Goal: Task Accomplishment & Management: Complete application form

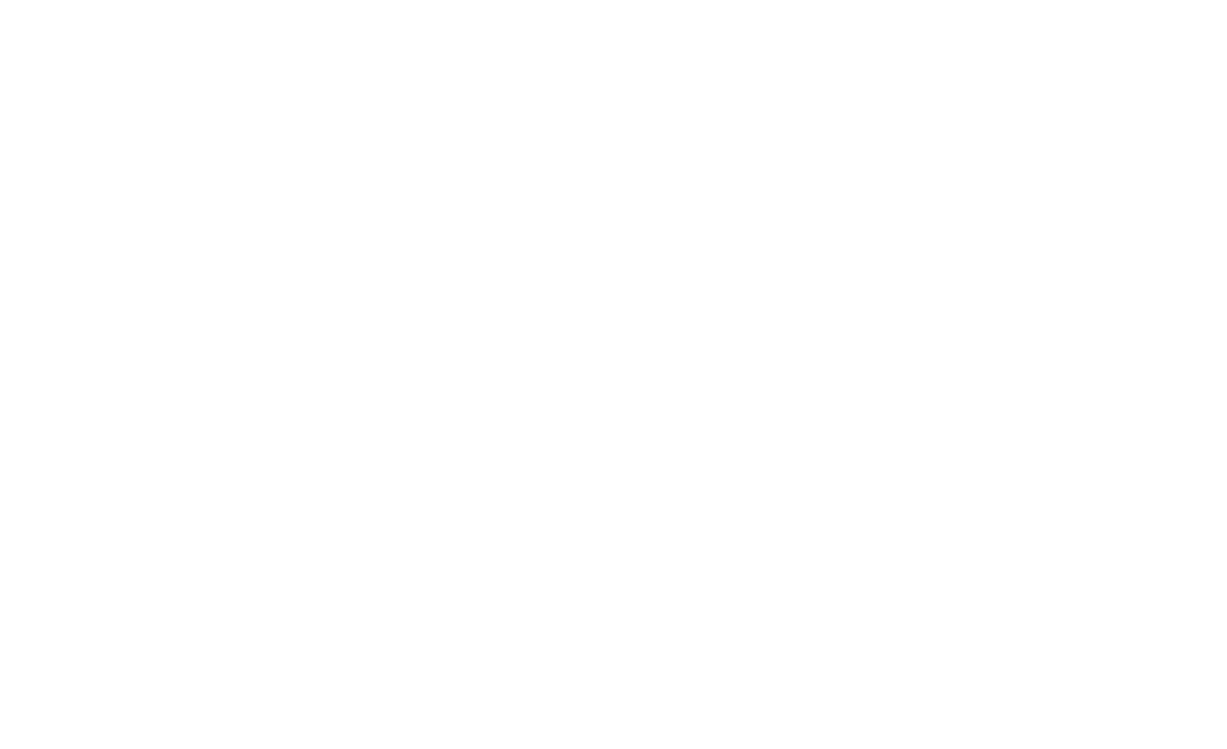
click at [0, 0] on html at bounding box center [0, 0] width 0 height 0
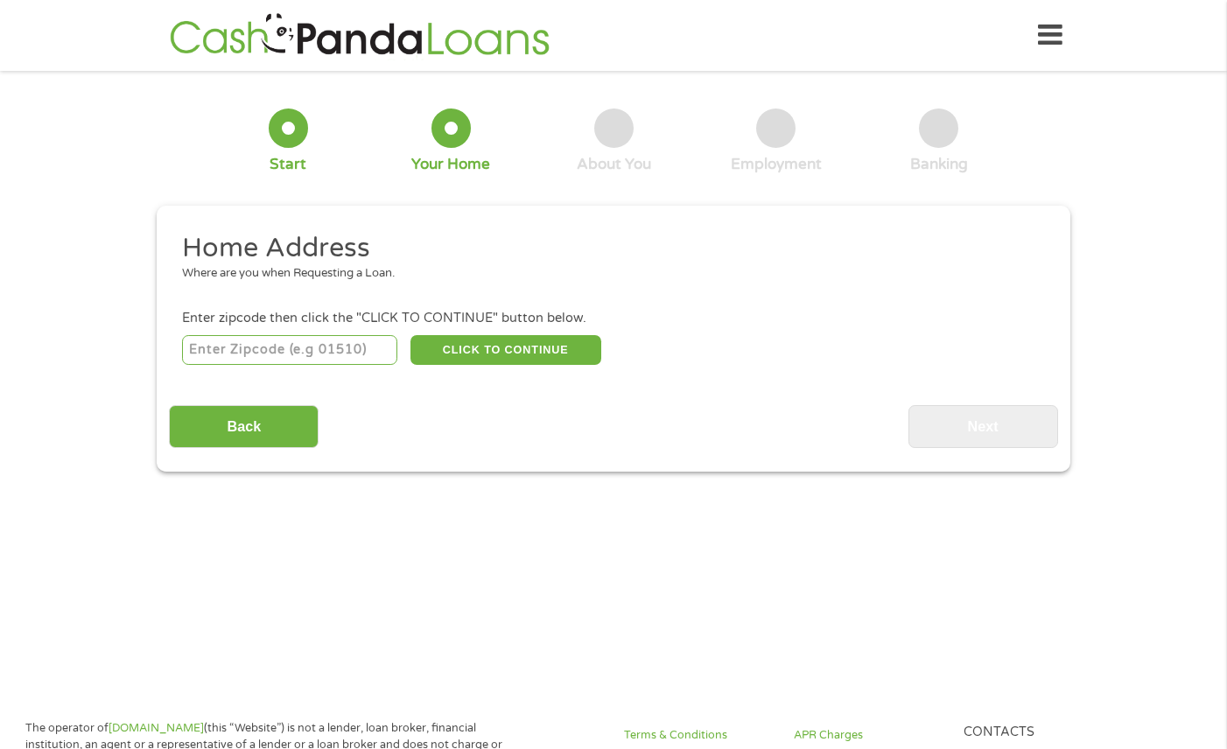
click at [352, 355] on input "number" at bounding box center [290, 350] width 216 height 30
type input "78112"
click at [495, 355] on button "CLICK TO CONTINUE" at bounding box center [506, 350] width 191 height 30
type input "78112"
type input "Elmendorf"
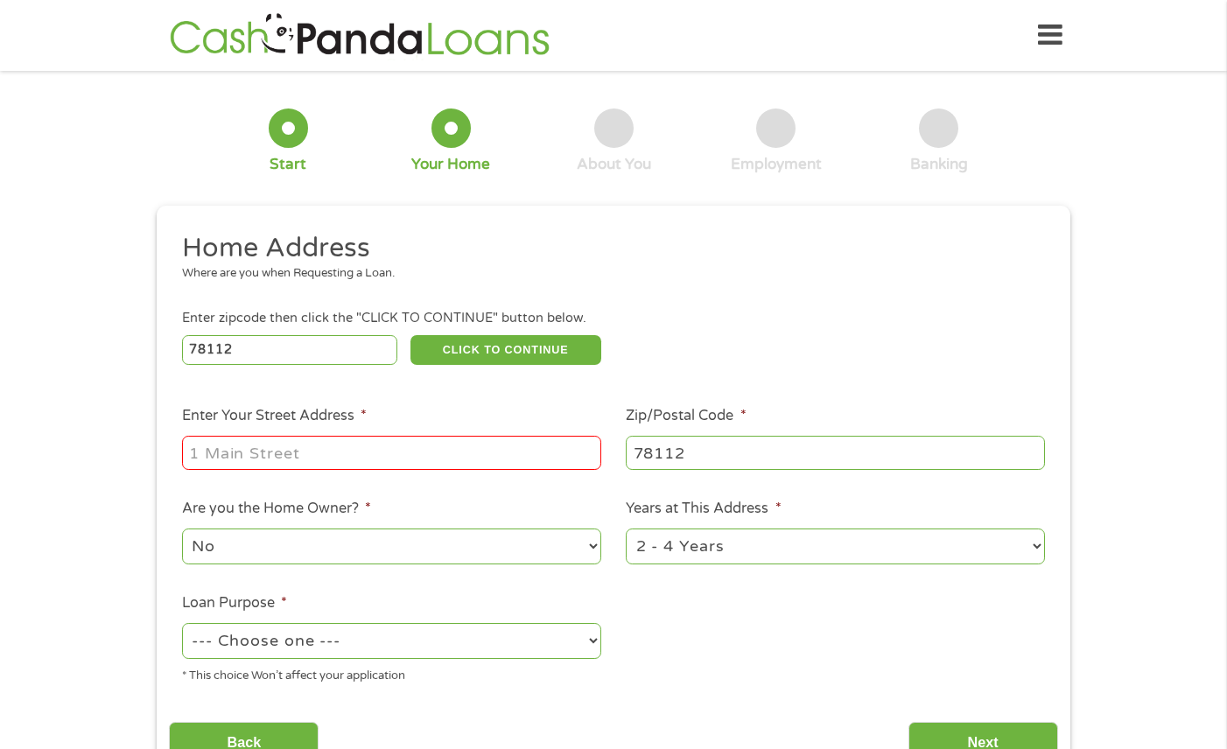
click at [476, 451] on input "Enter Your Street Address *" at bounding box center [391, 452] width 419 height 33
type input "4016 Hardy Road"
click at [720, 540] on select "1 Year or less 1 - 2 Years 2 - 4 Years Over 4 Years" at bounding box center [835, 547] width 419 height 36
select select "60months"
click at [626, 530] on select "1 Year or less 1 - 2 Years 2 - 4 Years Over 4 Years" at bounding box center [835, 547] width 419 height 36
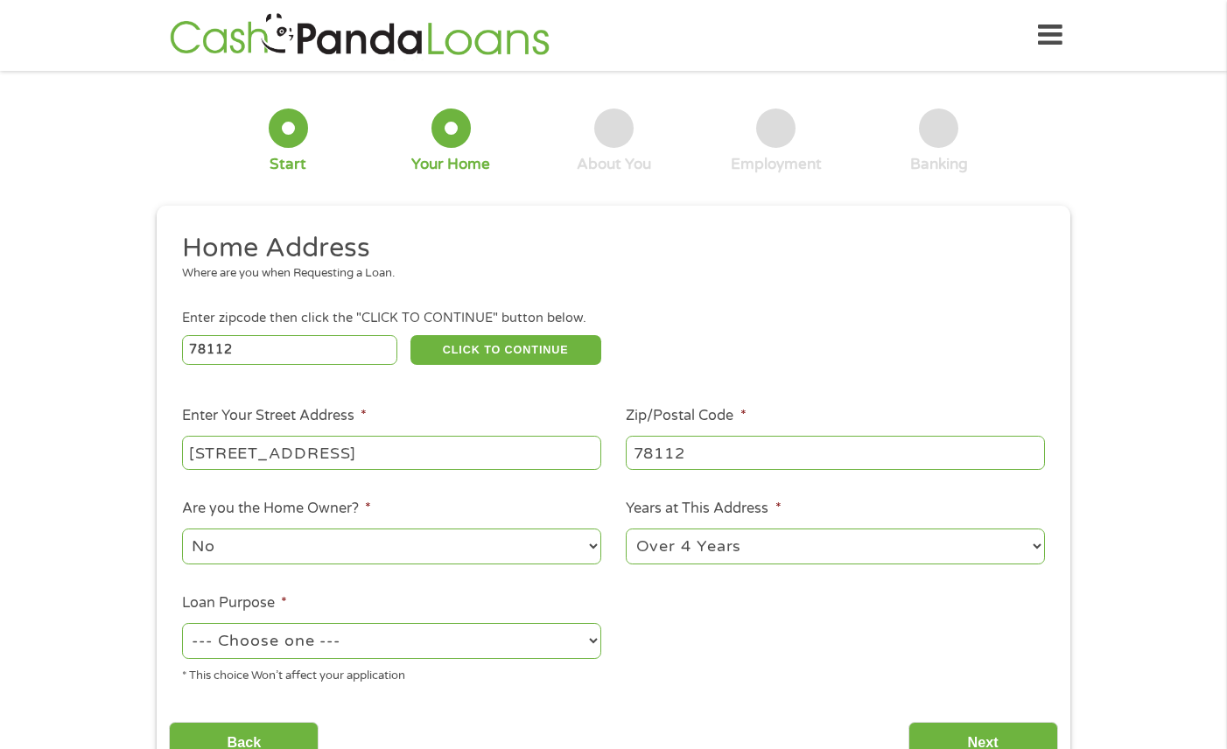
click at [531, 641] on select "--- Choose one --- Pay Bills Debt Consolidation Home Improvement Major Purchase…" at bounding box center [391, 641] width 419 height 36
select select "paybills"
click at [182, 624] on select "--- Choose one --- Pay Bills Debt Consolidation Home Improvement Major Purchase…" at bounding box center [391, 641] width 419 height 36
click at [969, 730] on input "Next" at bounding box center [984, 743] width 150 height 43
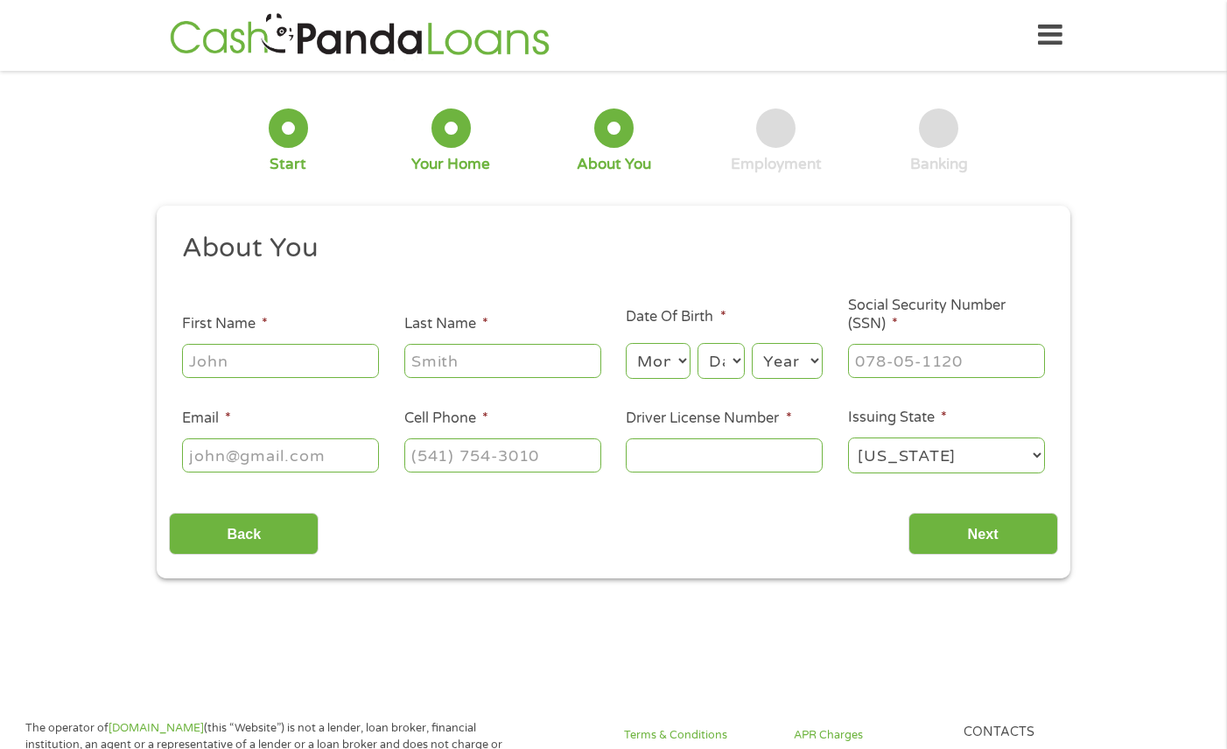
scroll to position [7, 7]
click at [318, 362] on input "First Name *" at bounding box center [280, 360] width 197 height 33
type input "Alexandria"
type input "Olivarez"
click at [653, 355] on select "Month 1 2 3 4 5 6 7 8 9 10 11 12" at bounding box center [658, 361] width 64 height 36
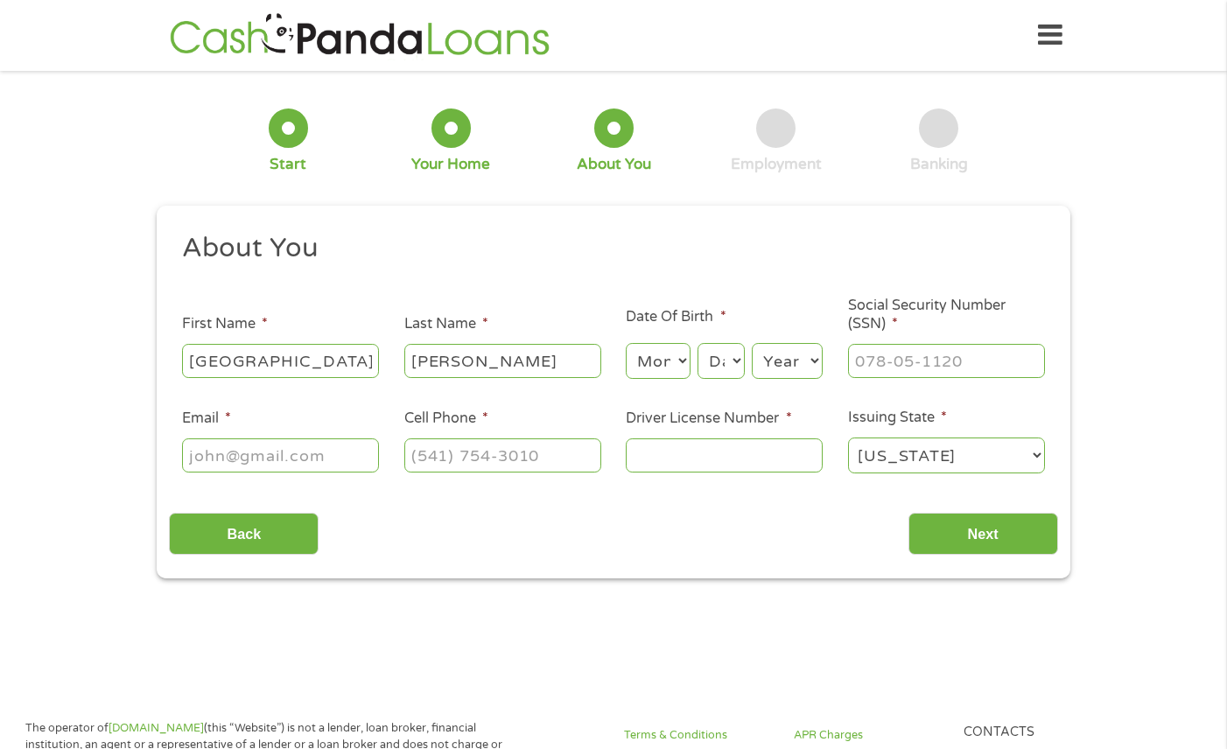
select select "7"
click at [626, 344] on select "Month 1 2 3 4 5 6 7 8 9 10 11 12" at bounding box center [658, 361] width 64 height 36
click at [721, 375] on select "Day 1 2 3 4 5 6 7 8 9 10 11 12 13 14 15 16 17 18 19 20 21 22 23 24 25 26 27 28 …" at bounding box center [721, 361] width 47 height 36
select select "16"
click at [698, 344] on select "Day 1 2 3 4 5 6 7 8 9 10 11 12 13 14 15 16 17 18 19 20 21 22 23 24 25 26 27 28 …" at bounding box center [721, 361] width 47 height 36
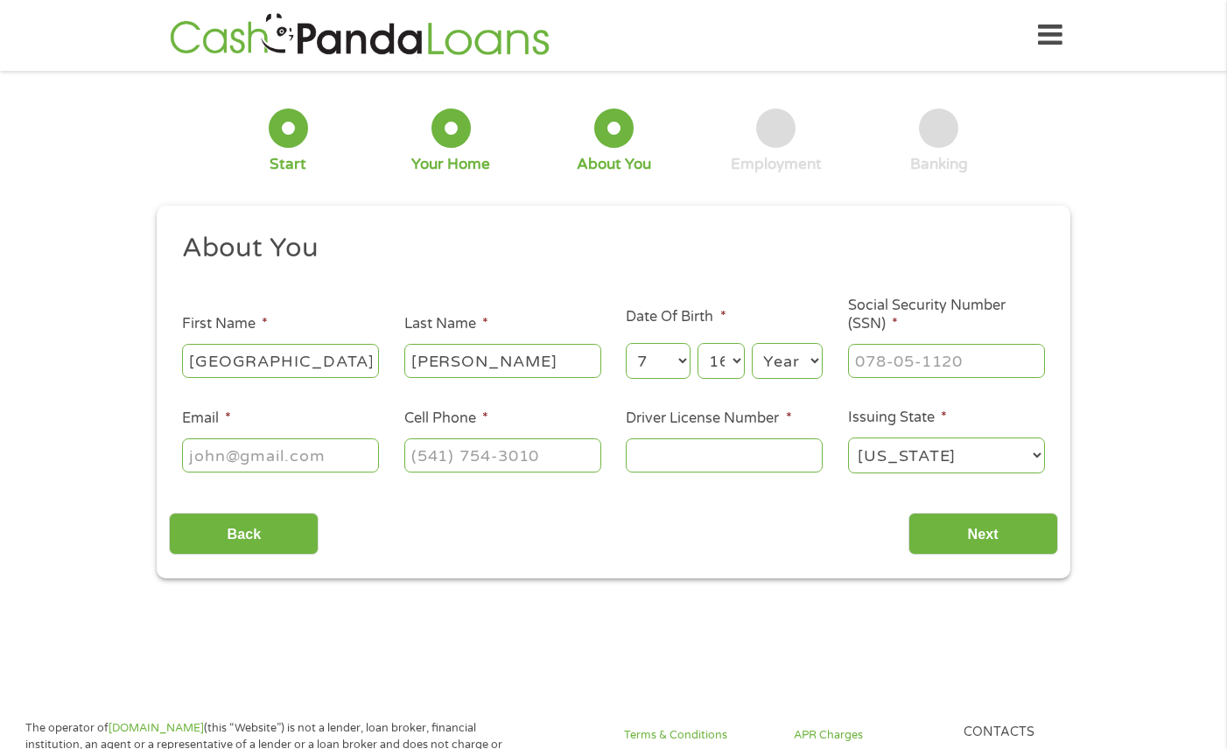
click at [787, 354] on select "Year 2007 2006 2005 2004 2003 2002 2001 2000 1999 1998 1997 1996 1995 1994 1993…" at bounding box center [787, 361] width 71 height 36
select select "1999"
click at [752, 344] on select "Year 2007 2006 2005 2004 2003 2002 2001 2000 1999 1998 1997 1996 1995 1994 1993…" at bounding box center [787, 361] width 71 height 36
click at [889, 365] on input "___-__-____" at bounding box center [946, 360] width 197 height 33
type input "643-66-1682"
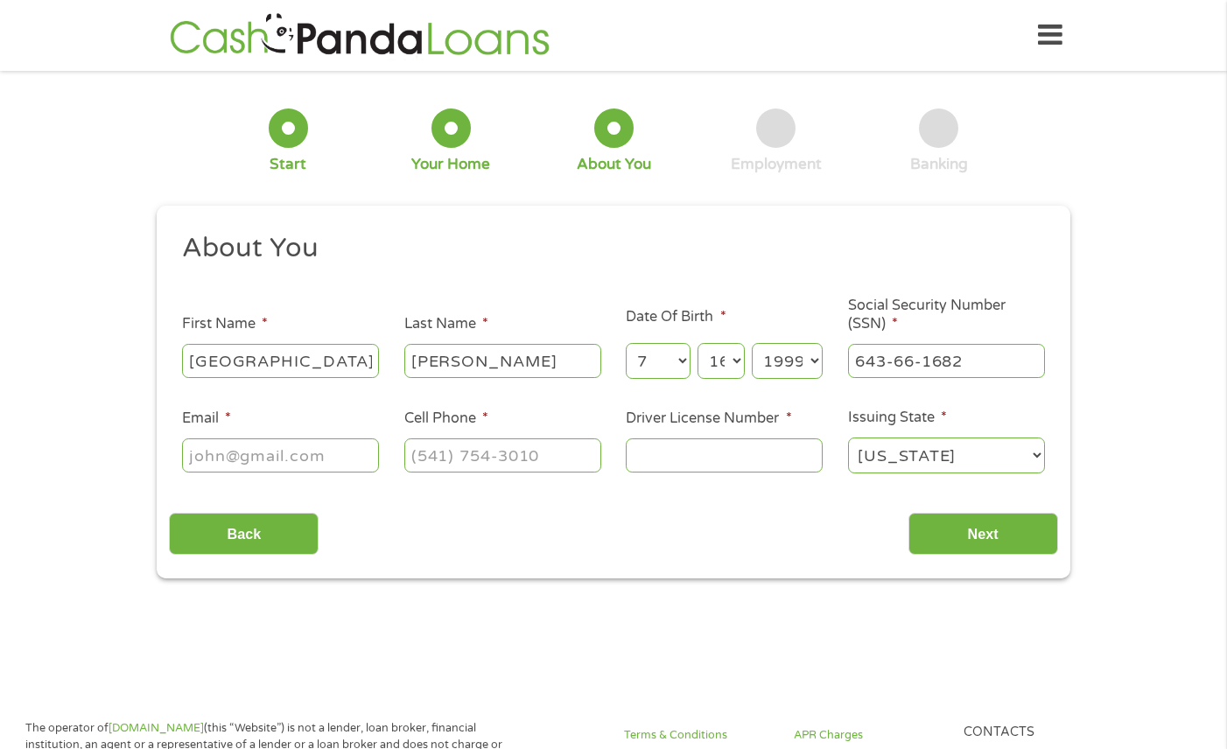
click at [348, 453] on input "Email *" at bounding box center [280, 455] width 197 height 33
type input "alexolivarez96@yahoo.com"
click at [497, 455] on input "(___) ___-____" at bounding box center [502, 455] width 197 height 33
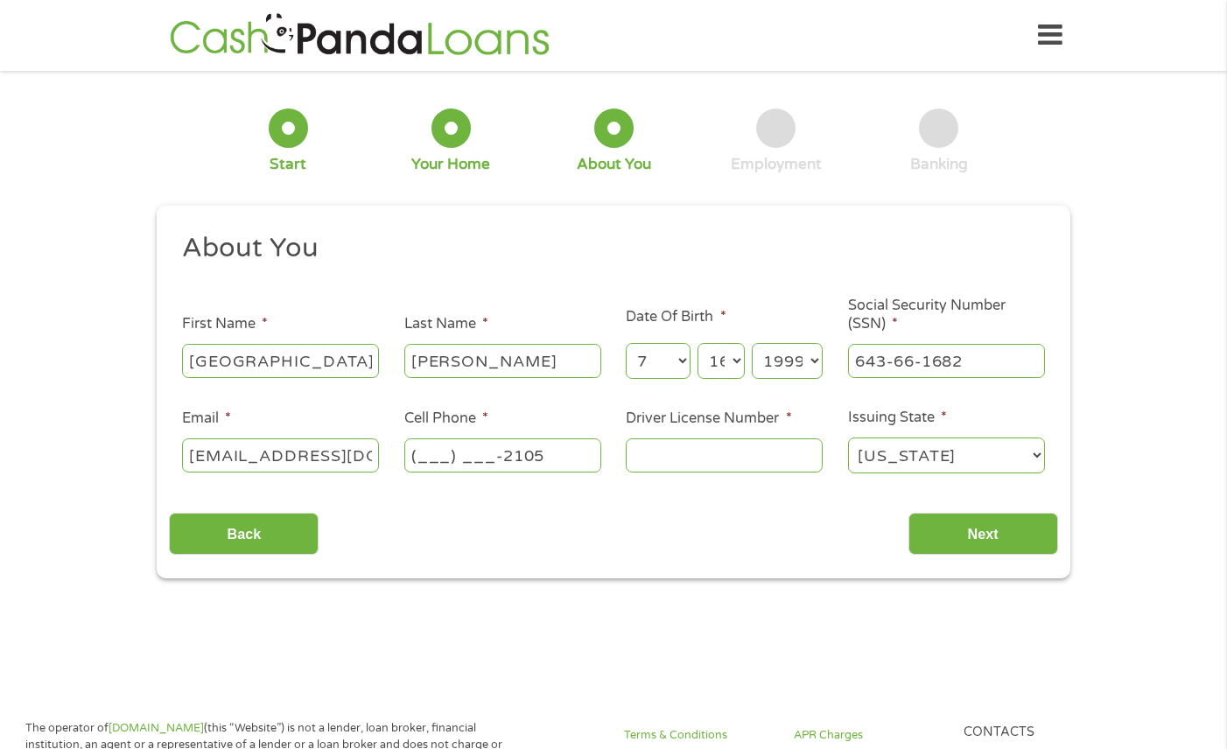
click at [440, 465] on input "(___) ___-2105" at bounding box center [502, 455] width 197 height 33
type input "(210) 589-0912"
click at [734, 451] on input "Driver License Number *" at bounding box center [724, 455] width 197 height 33
type input "42768028"
click at [983, 537] on input "Next" at bounding box center [984, 534] width 150 height 43
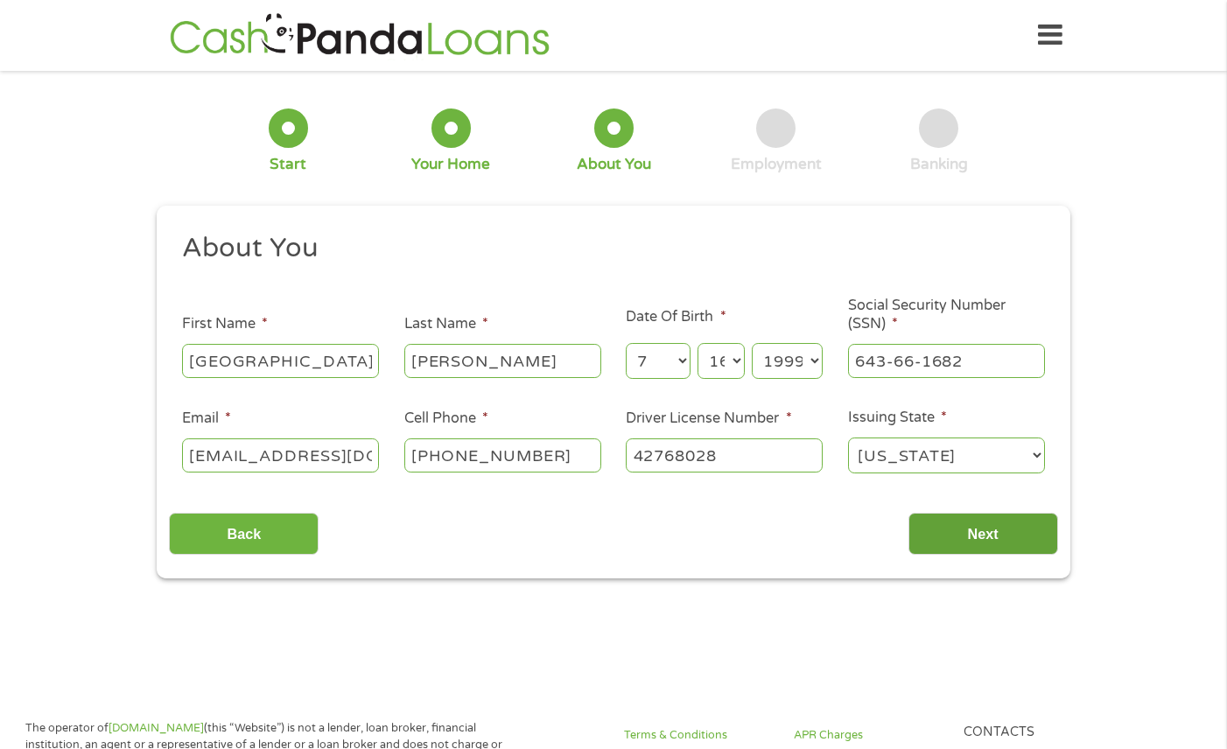
click at [983, 537] on input "Next" at bounding box center [984, 534] width 150 height 43
click at [1015, 527] on input "Next" at bounding box center [984, 534] width 150 height 43
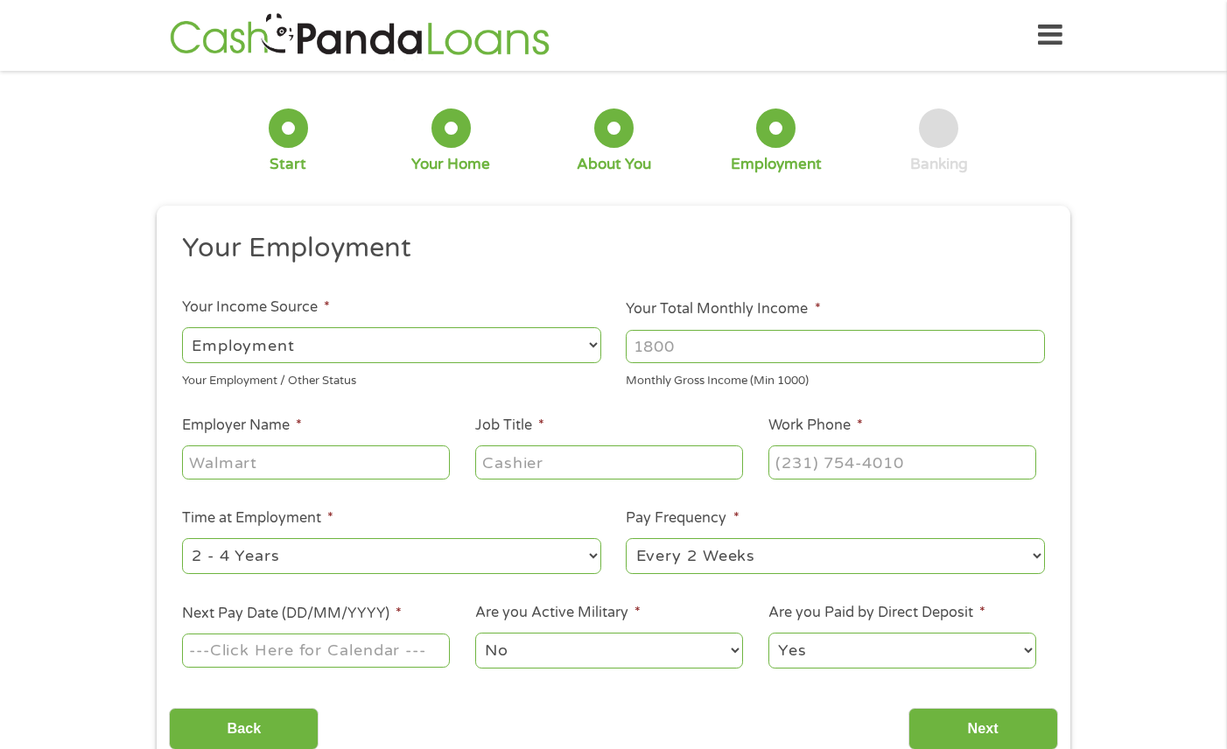
scroll to position [7, 7]
click at [493, 355] on select "--- Choose one --- Employment Self Employed Benefits" at bounding box center [391, 345] width 419 height 36
click at [182, 327] on select "--- Choose one --- Employment Self Employed Benefits" at bounding box center [391, 345] width 419 height 36
click at [498, 348] on select "--- Choose one --- Employment Self Employed Benefits" at bounding box center [391, 345] width 419 height 36
select select "fullTime"
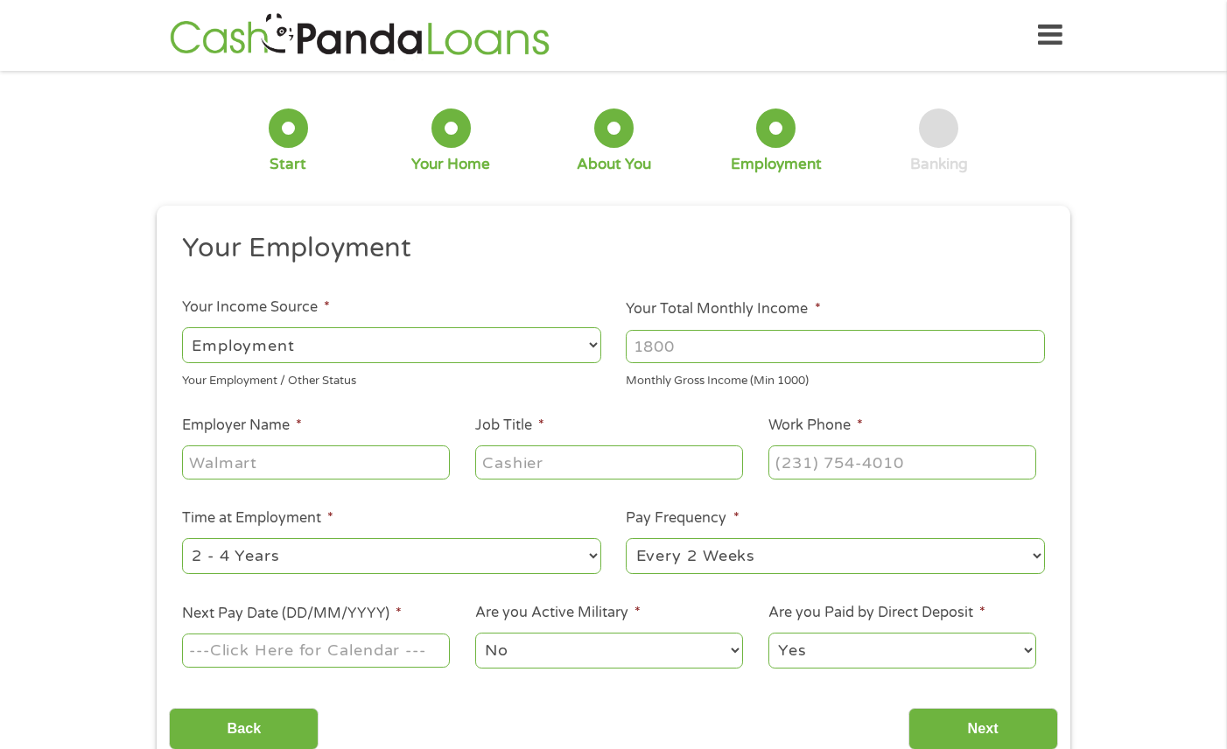
click at [182, 327] on select "--- Choose one --- Employment Self Employed Benefits" at bounding box center [391, 345] width 419 height 36
click at [680, 333] on input "Your Total Monthly Income *" at bounding box center [835, 346] width 419 height 33
type input "2500"
click at [381, 463] on input "Employer Name *" at bounding box center [316, 462] width 268 height 33
type input "premier comfort"
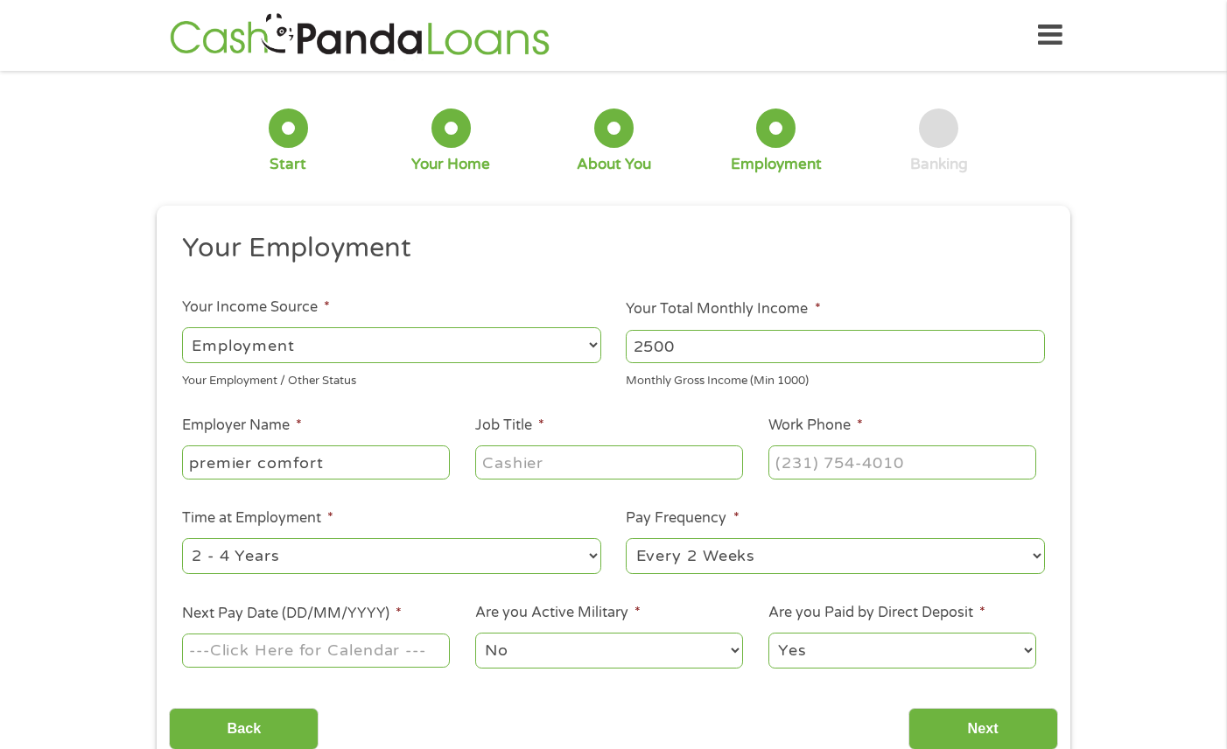
click at [568, 464] on input "Job Title *" at bounding box center [609, 462] width 268 height 33
type input "CSR/dispatch"
click at [832, 467] on input "(___) ___-____" at bounding box center [903, 462] width 268 height 33
type input "(210) 876-9100"
click at [571, 556] on select "--- Choose one --- 1 Year or less 1 - 2 Years 2 - 4 Years Over 4 Years" at bounding box center [391, 556] width 419 height 36
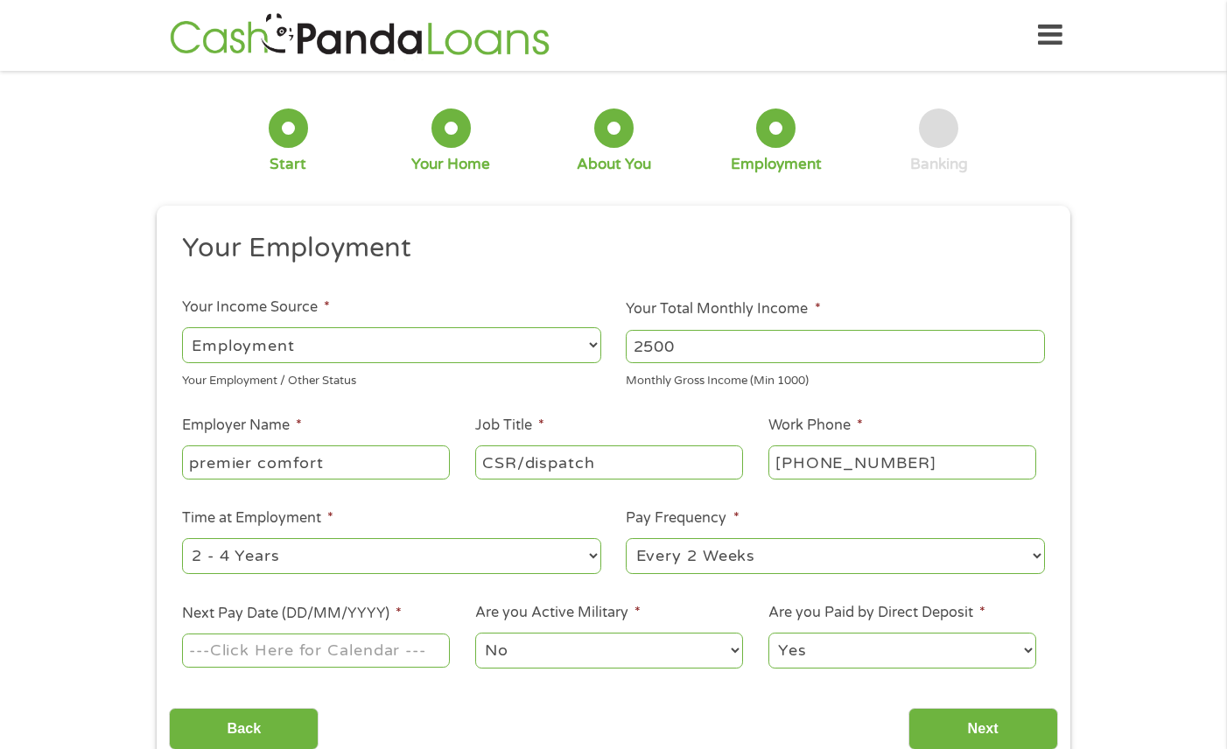
select select "24months"
click at [182, 538] on select "--- Choose one --- 1 Year or less 1 - 2 Years 2 - 4 Years Over 4 Years" at bounding box center [391, 556] width 419 height 36
click at [411, 649] on input "Next Pay Date (DD/MM/YYYY) *" at bounding box center [316, 650] width 268 height 33
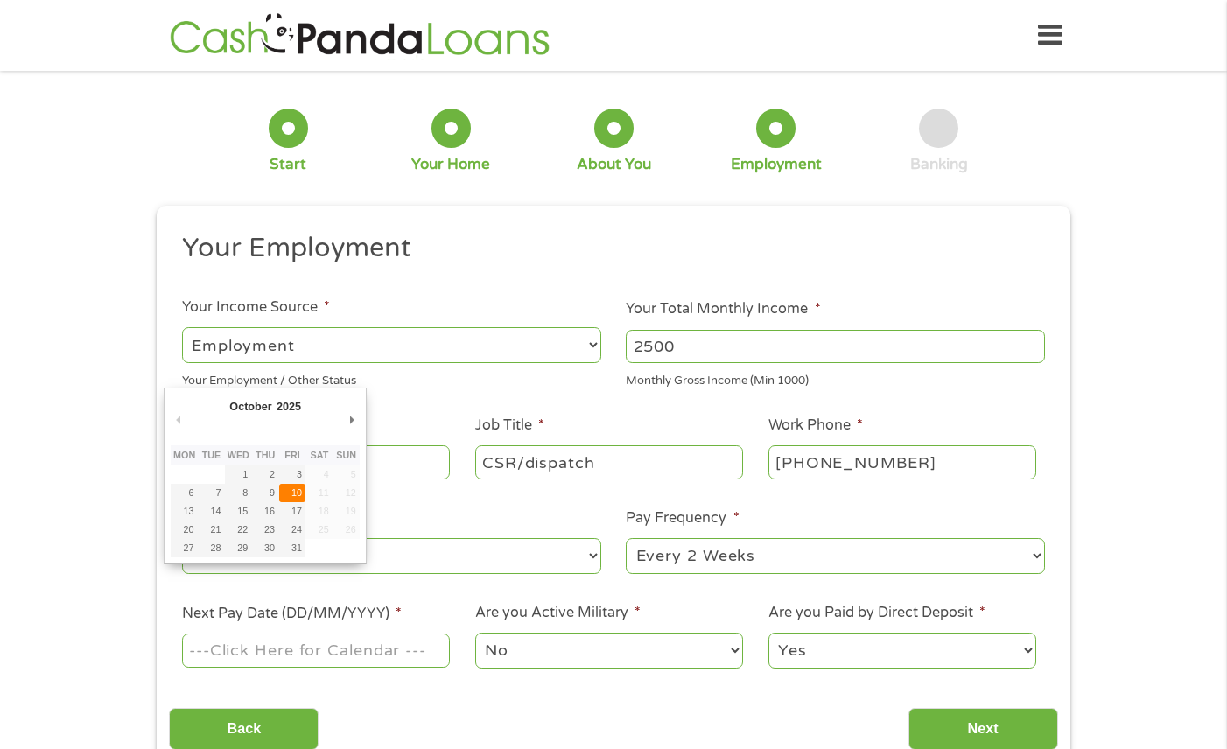
type input "10/10/2025"
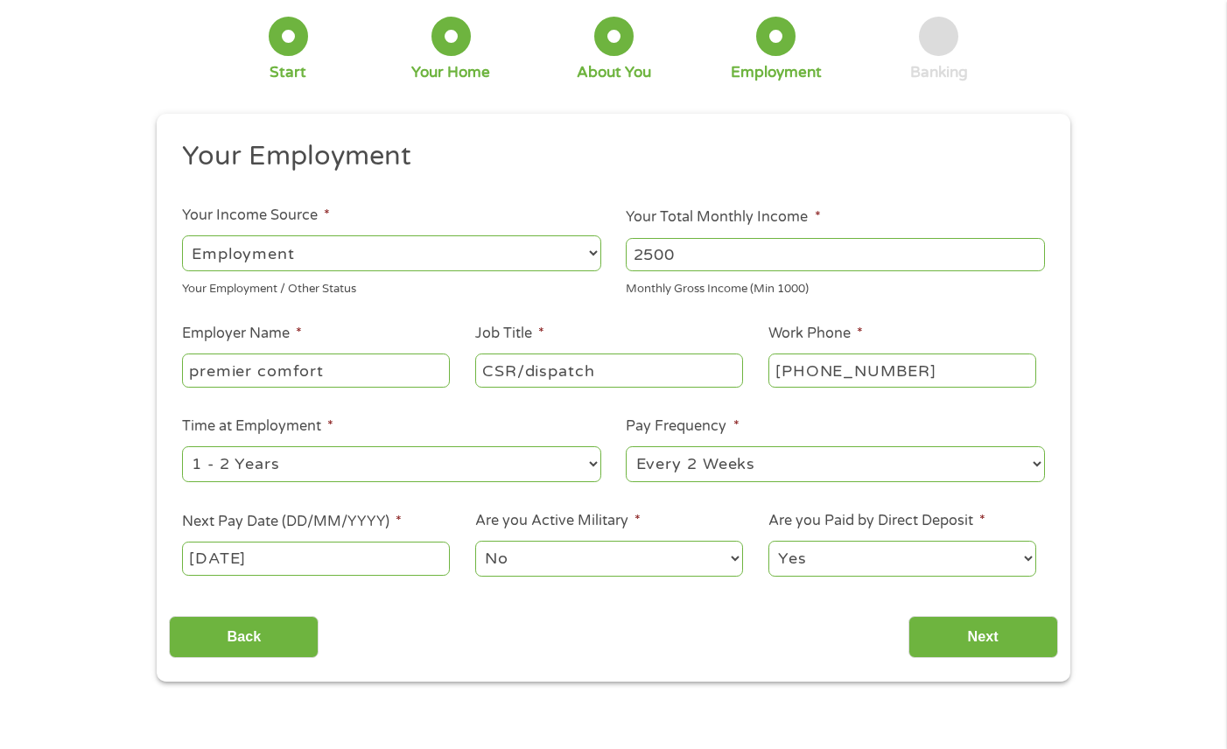
scroll to position [123, 0]
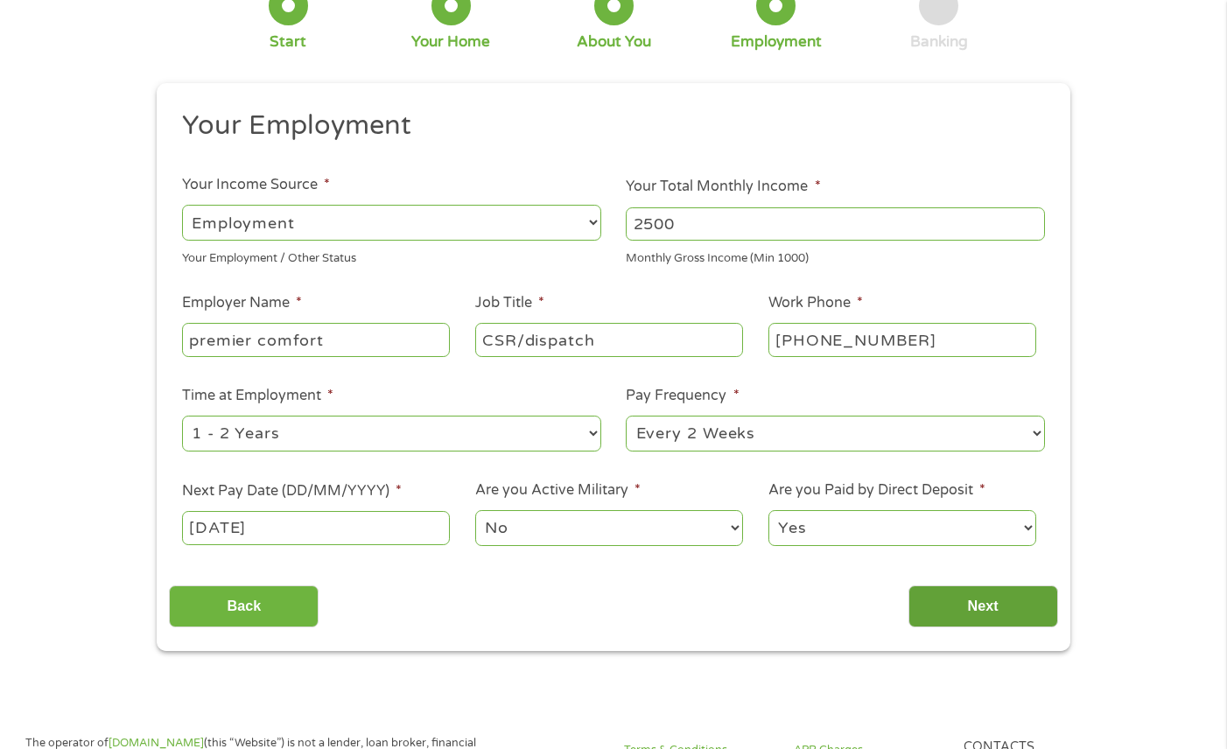
click at [1003, 596] on input "Next" at bounding box center [984, 607] width 150 height 43
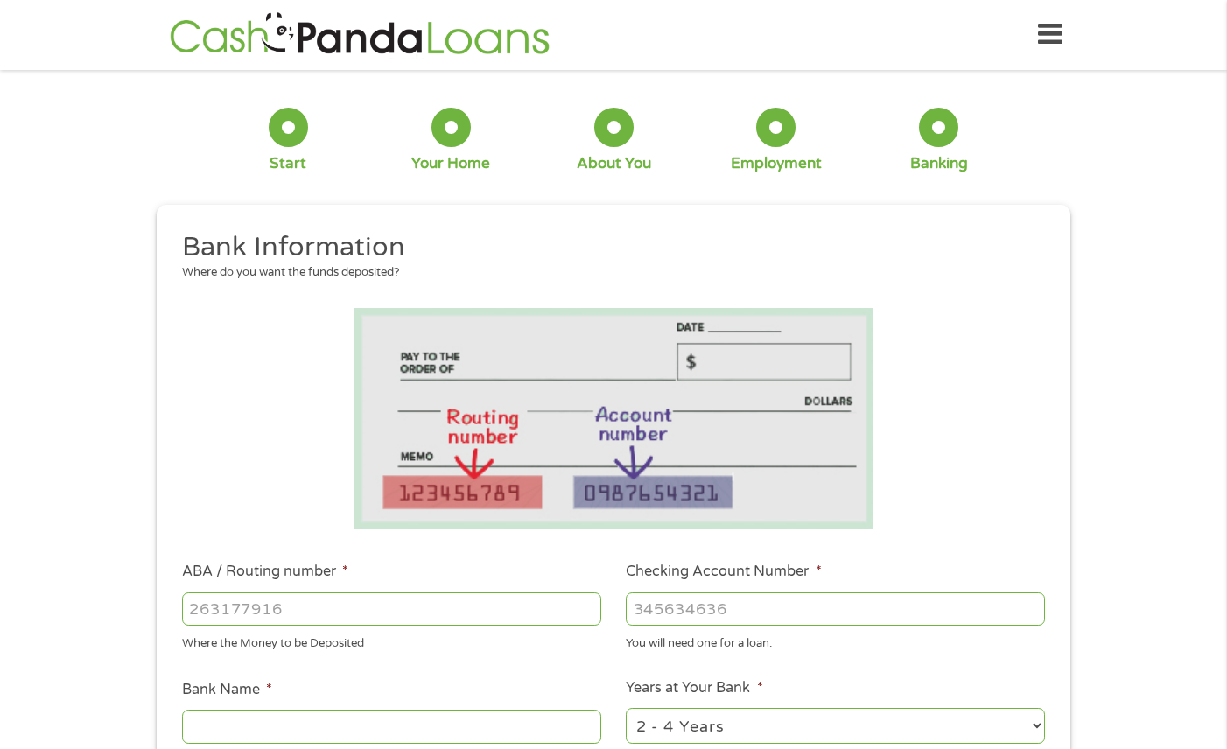
scroll to position [0, 0]
click at [540, 606] on input "ABA / Routing number *" at bounding box center [391, 610] width 419 height 33
type input "7"
type input "111000614"
type input "JPMORGAN CHASE BANK NA"
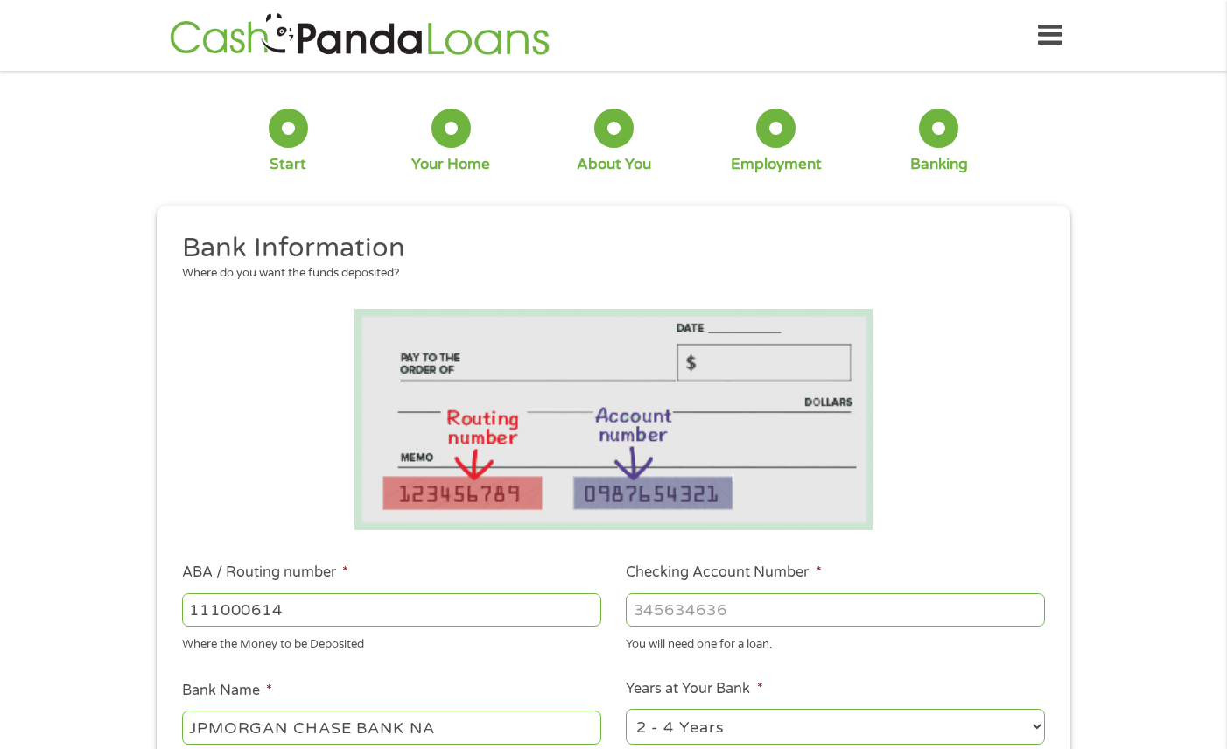
type input "111000614"
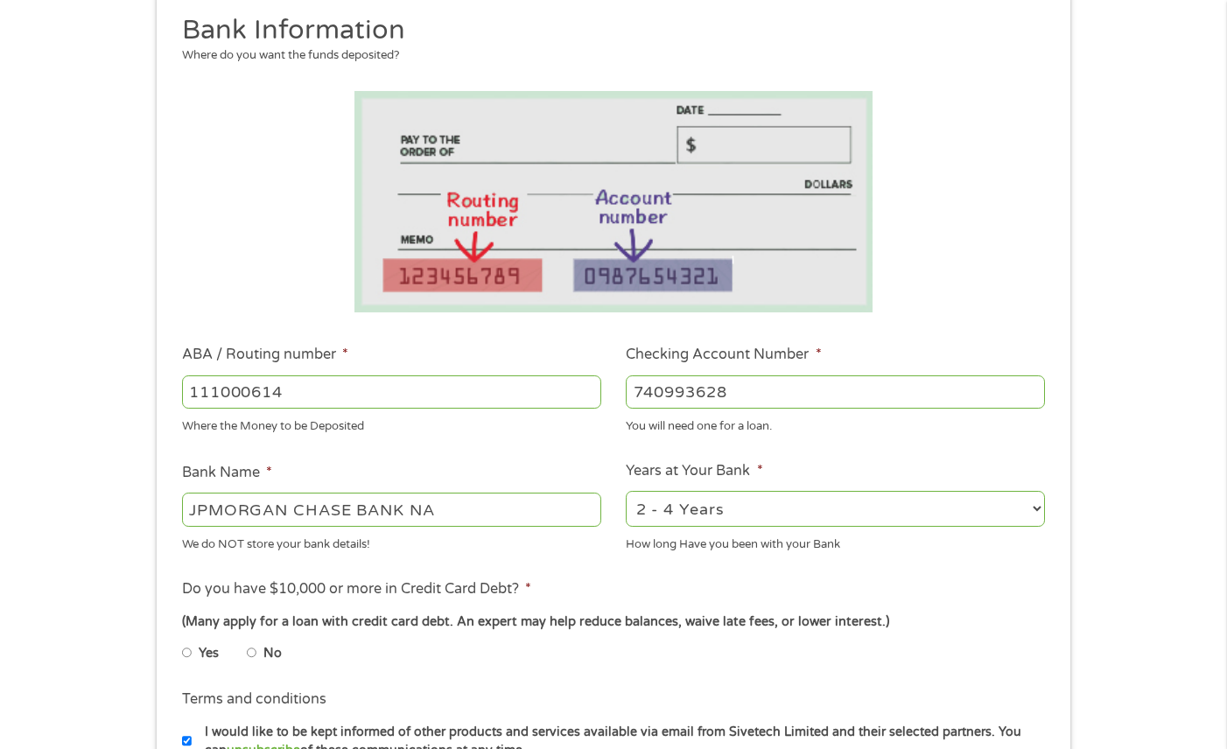
scroll to position [223, 0]
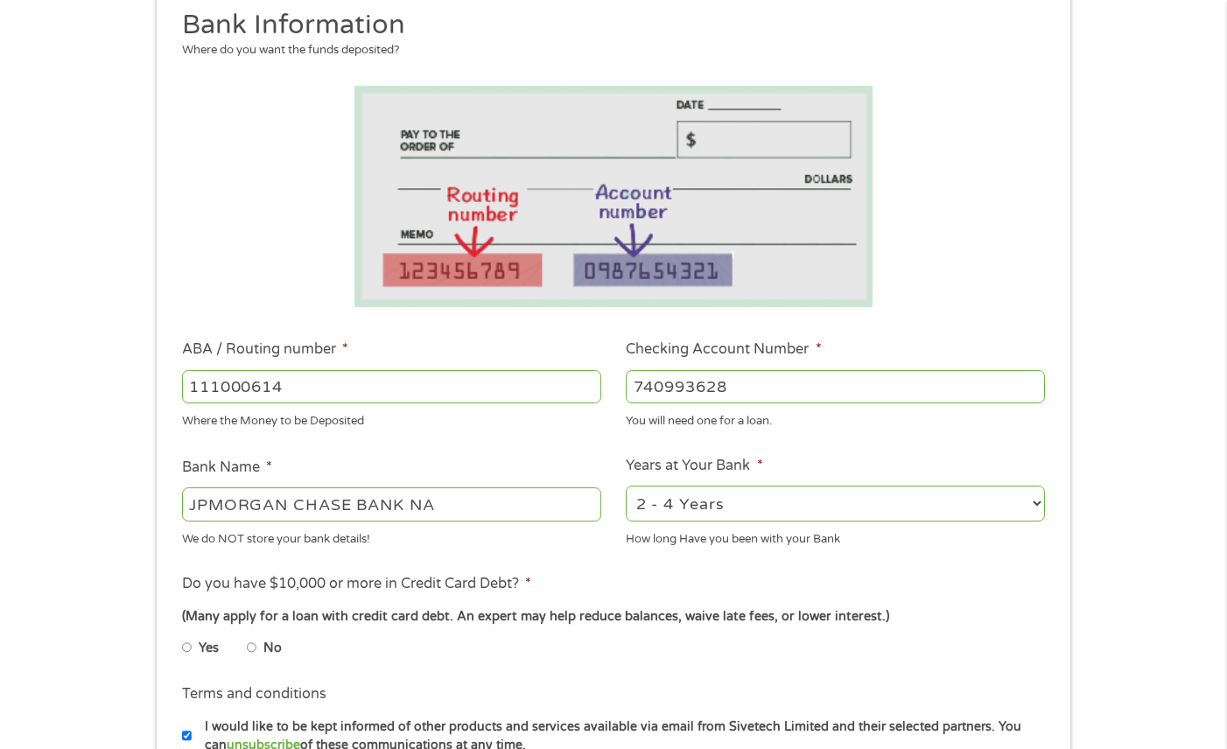
type input "740993628"
click at [815, 503] on select "2 - 4 Years 6 - 12 Months 1 - 2 Years Over 4 Years" at bounding box center [835, 504] width 419 height 36
select select "60months"
click at [626, 486] on select "2 - 4 Years 6 - 12 Months 1 - 2 Years Over 4 Years" at bounding box center [835, 504] width 419 height 36
click at [254, 650] on input "No" at bounding box center [252, 648] width 11 height 28
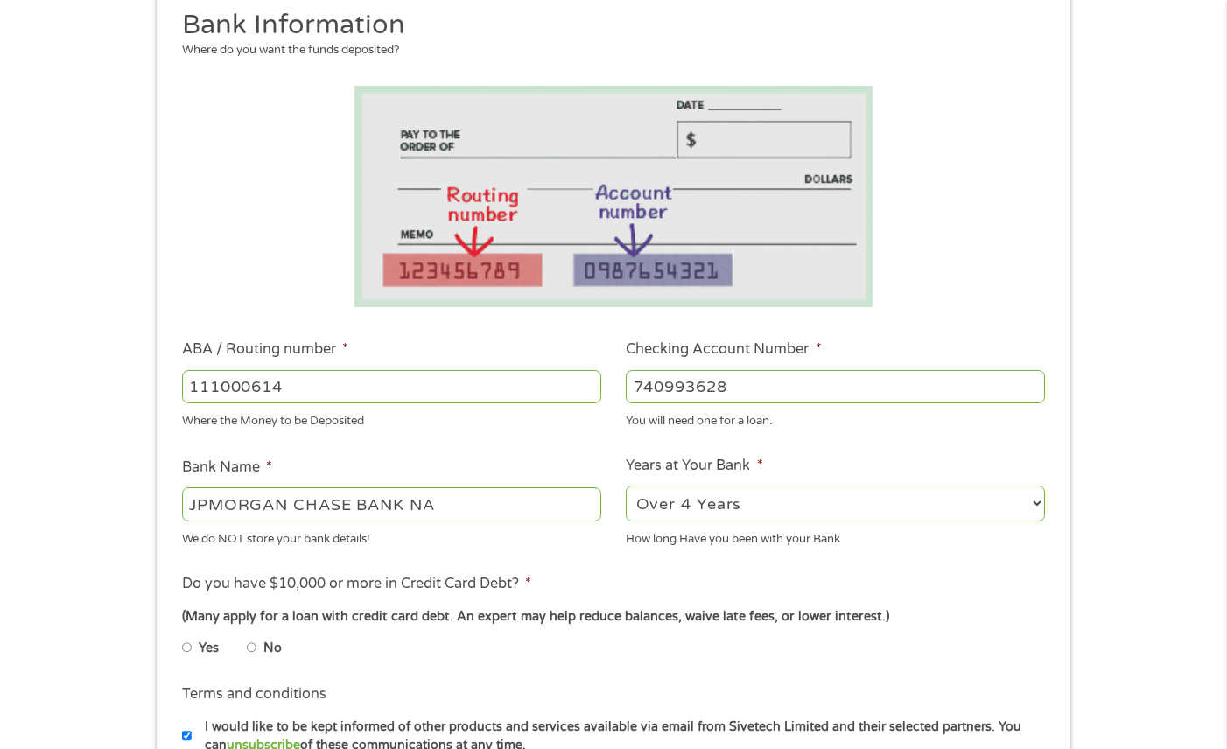
radio input "true"
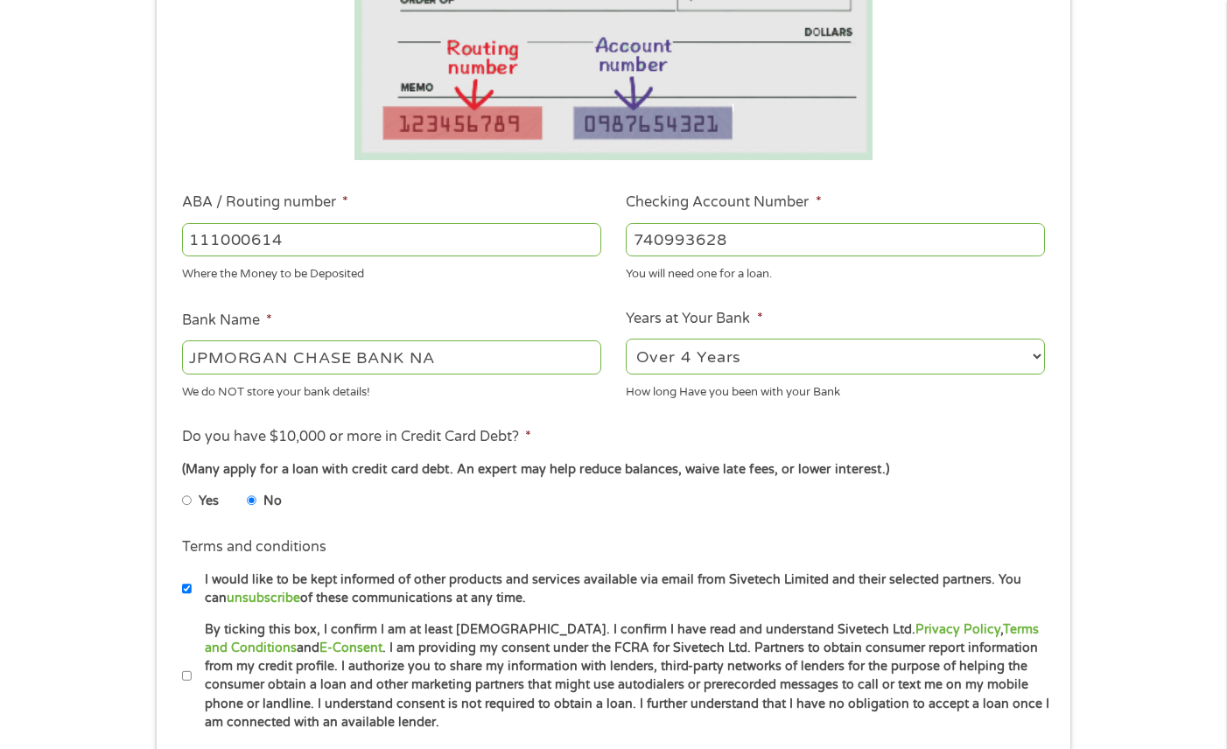
scroll to position [410, 0]
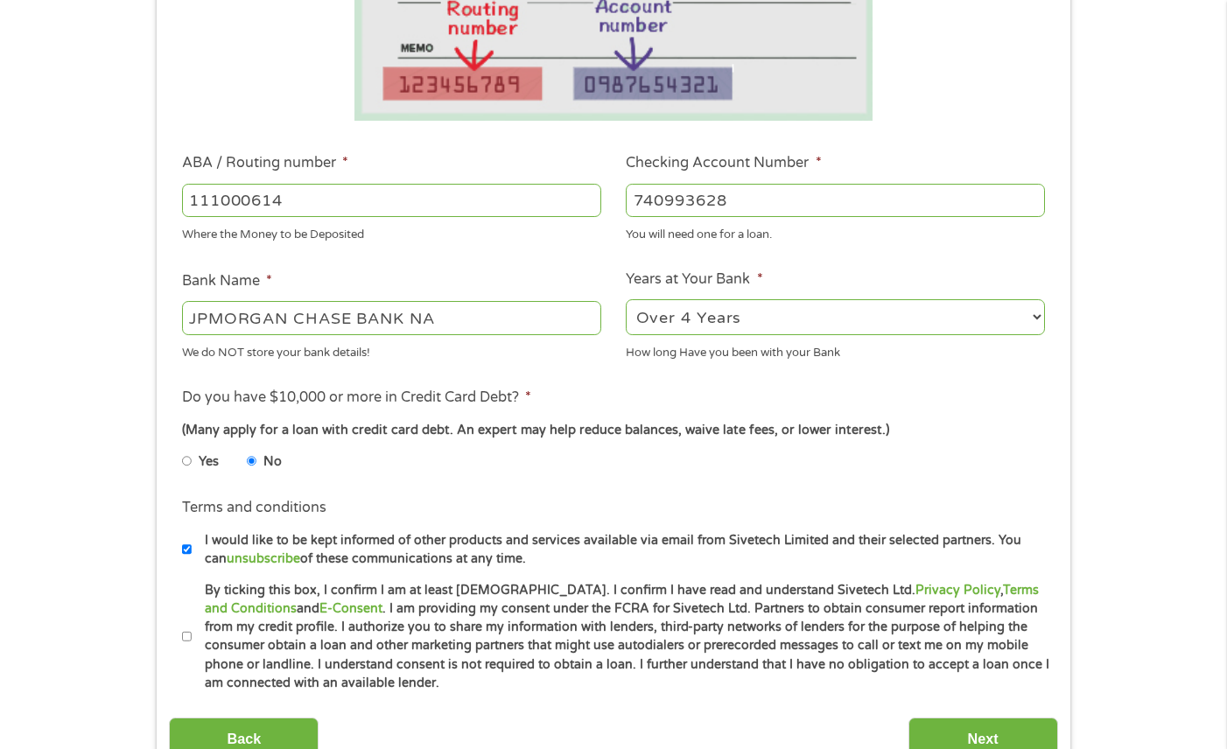
click at [180, 637] on li "Terms and conditions * By ticking this box, I confirm I am at least 18 years ol…" at bounding box center [613, 637] width 889 height 112
click at [186, 634] on input "By ticking this box, I confirm I am at least 18 years old. I confirm I have rea…" at bounding box center [187, 637] width 11 height 28
checkbox input "true"
click at [962, 734] on input "Next" at bounding box center [984, 739] width 150 height 43
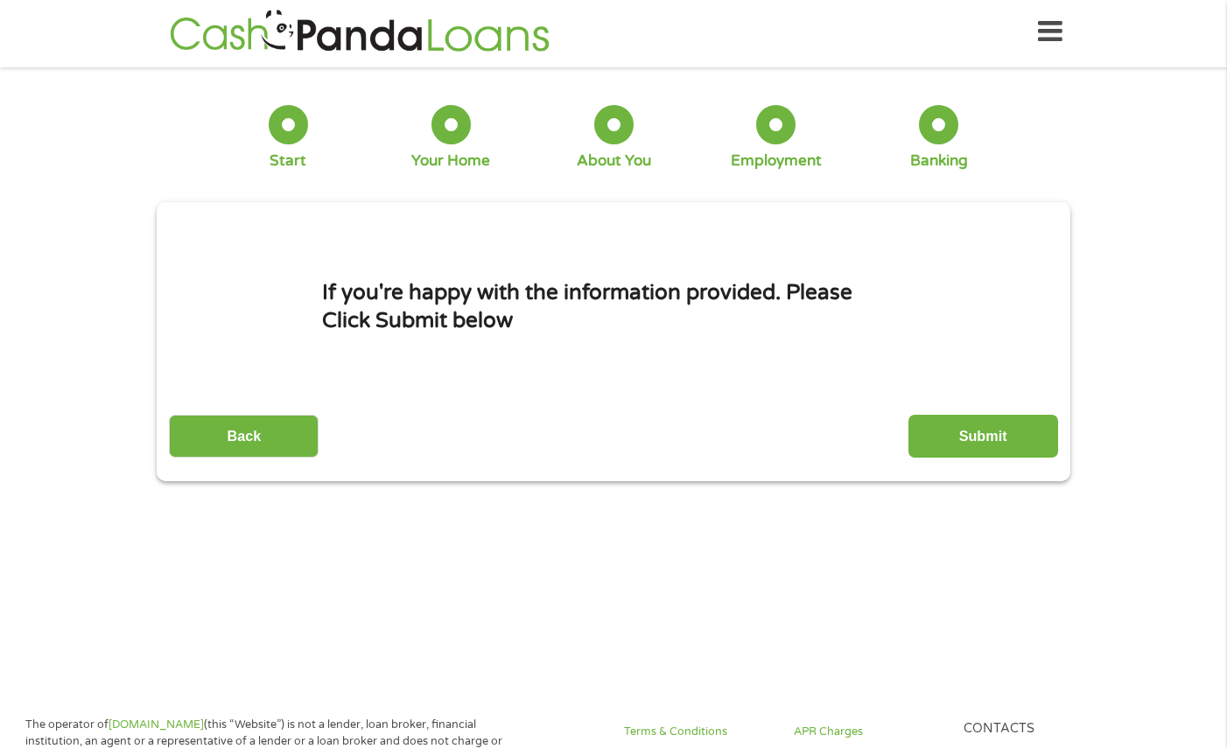
scroll to position [0, 0]
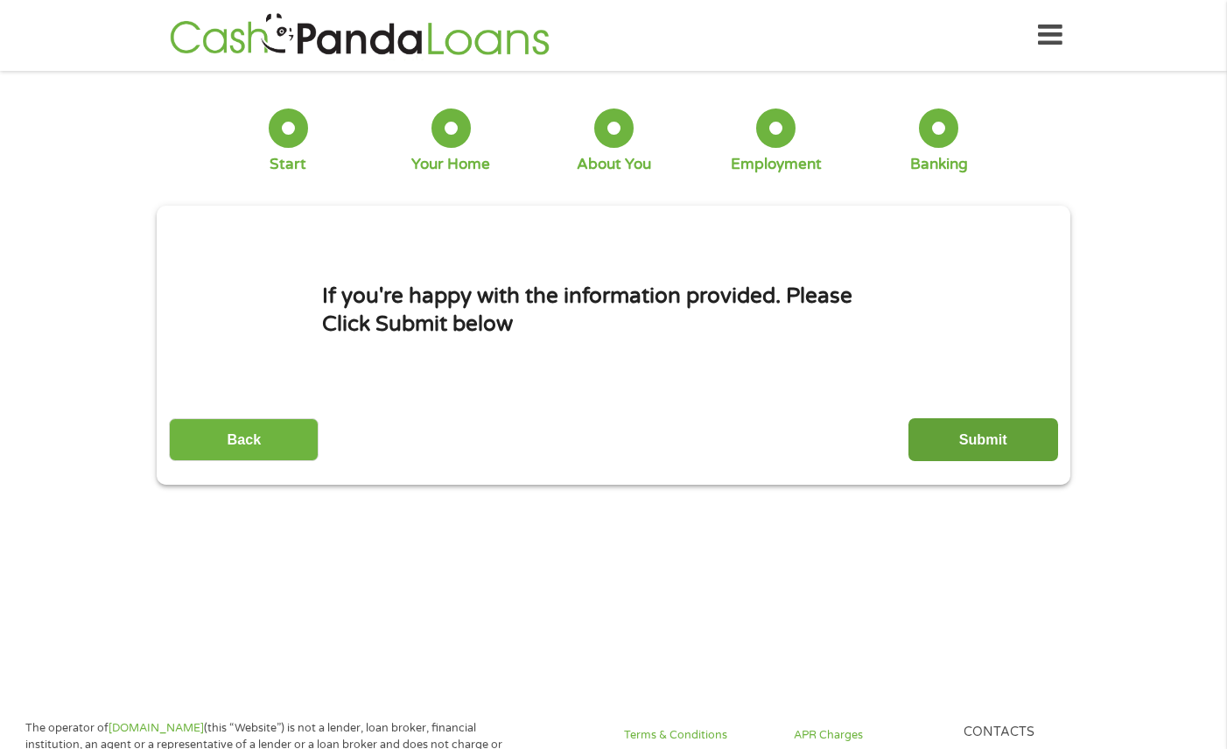
click at [979, 443] on input "Submit" at bounding box center [984, 439] width 150 height 43
